Goal: Task Accomplishment & Management: Use online tool/utility

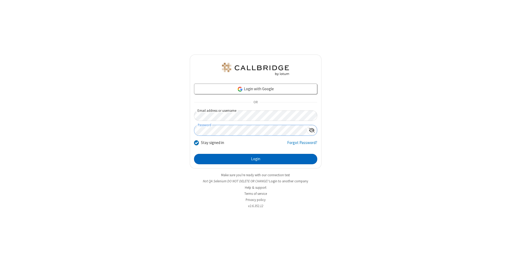
click at [256, 159] on button "Login" at bounding box center [255, 159] width 123 height 11
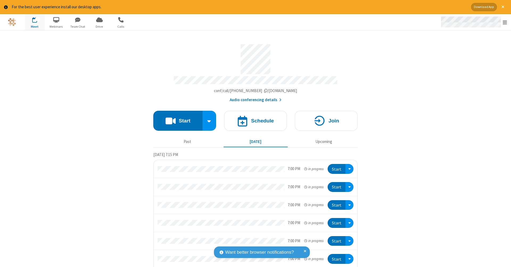
click at [505, 22] on span "Open menu" at bounding box center [505, 22] width 4 height 5
click at [99, 26] on span "Drive" at bounding box center [99, 26] width 20 height 5
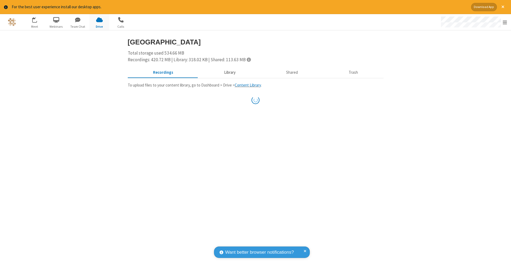
click at [227, 72] on button "Library" at bounding box center [230, 72] width 62 height 10
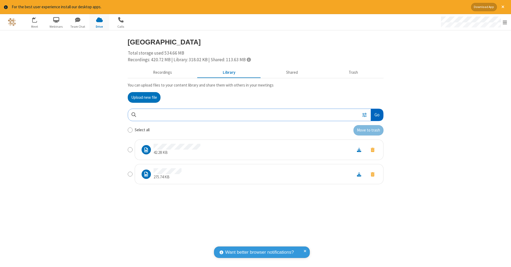
click at [377, 114] on button "Go" at bounding box center [377, 115] width 12 height 12
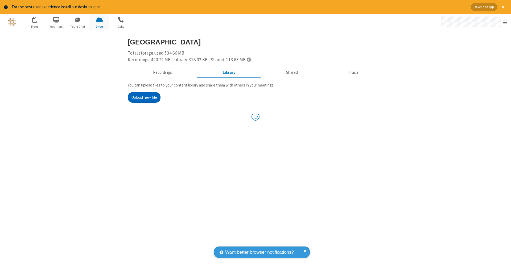
click at [144, 97] on button "Upload new file" at bounding box center [144, 97] width 33 height 11
